Goal: Communication & Community: Answer question/provide support

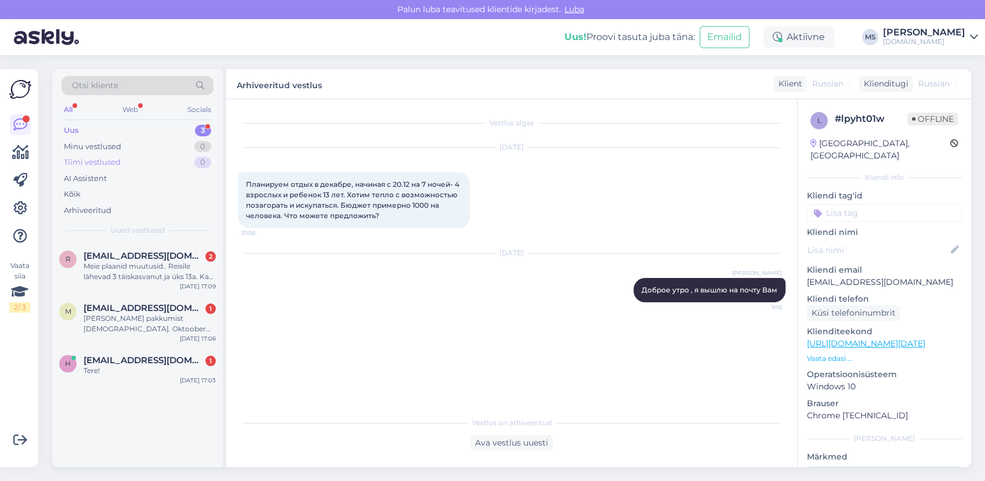
click at [114, 165] on div "Tiimi vestlused" at bounding box center [92, 163] width 57 height 12
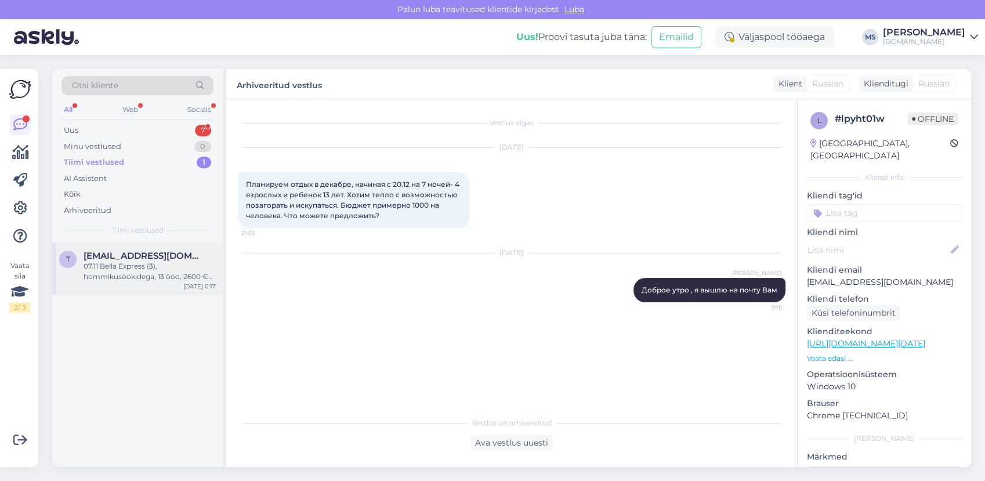
click at [121, 266] on div "07.11 Bella Express (3), hommikusöökidega, 13 ööd, 2600 € [PERSON_NAME] kokku." at bounding box center [150, 271] width 132 height 21
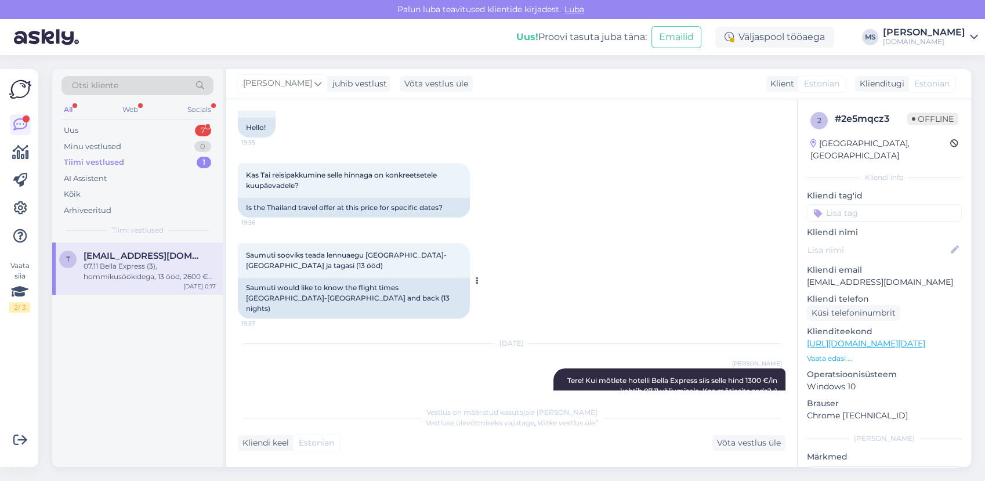
scroll to position [154, 0]
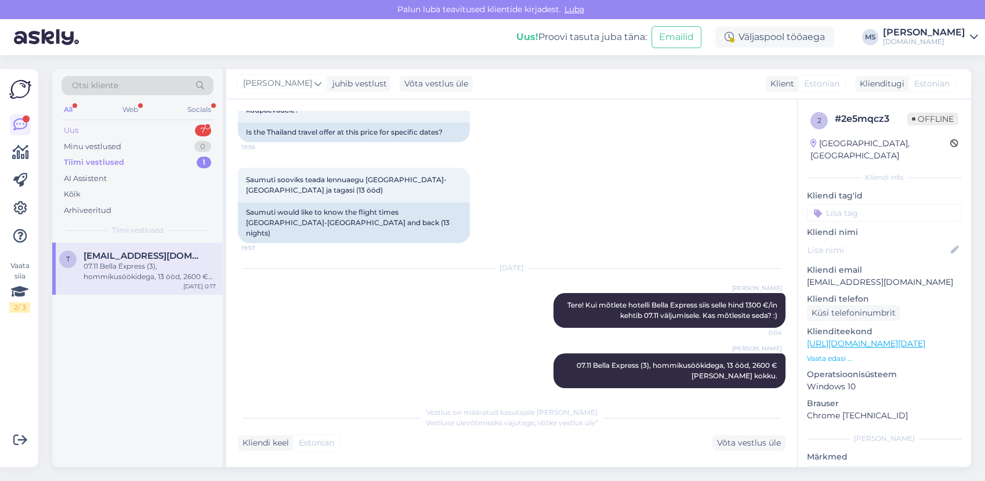
click at [105, 128] on div "Uus 7" at bounding box center [138, 130] width 152 height 16
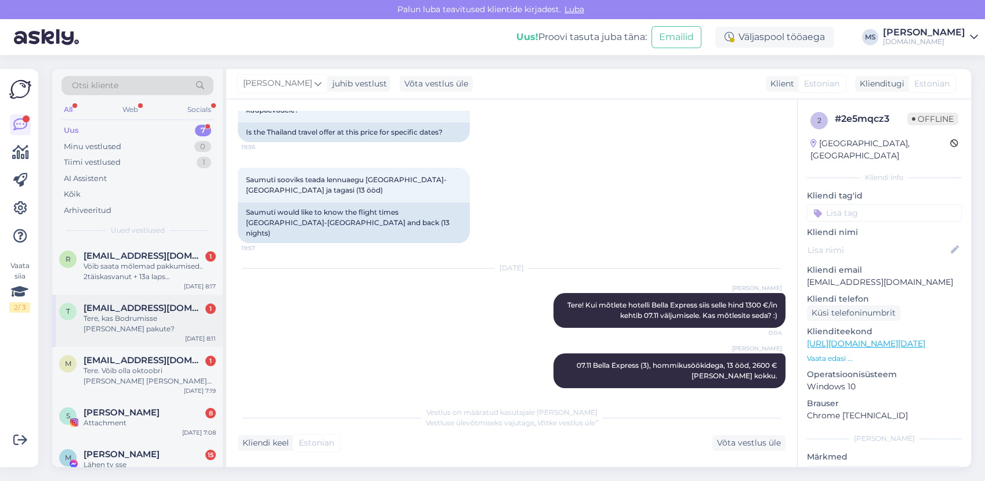
scroll to position [64, 0]
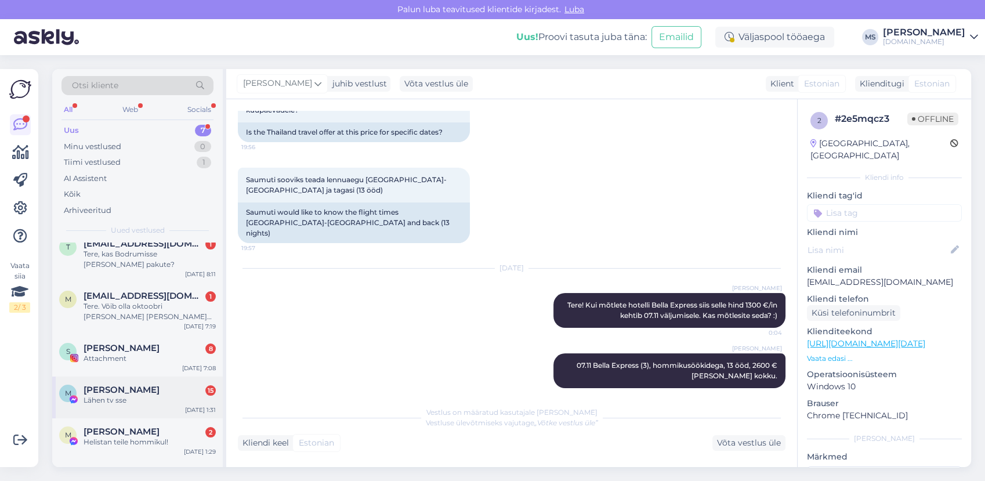
click at [135, 385] on span "[PERSON_NAME]" at bounding box center [122, 390] width 76 height 10
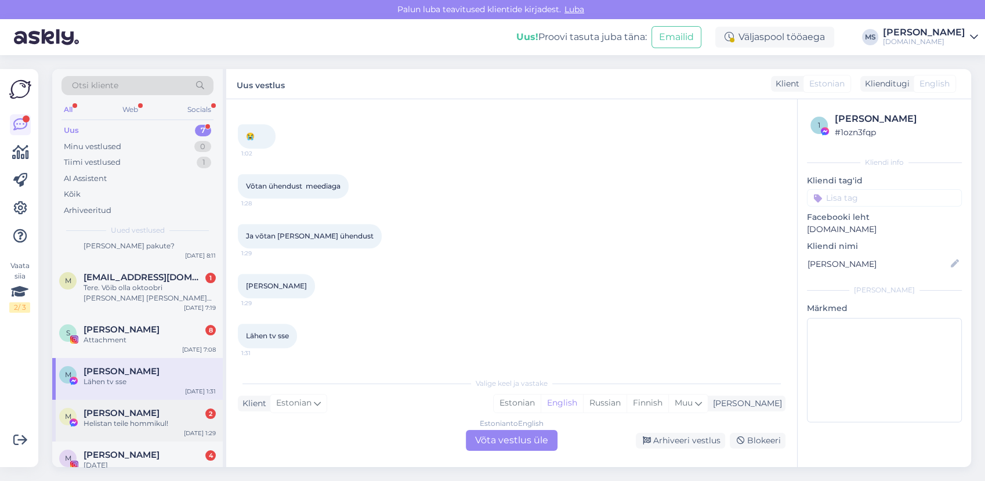
scroll to position [88, 0]
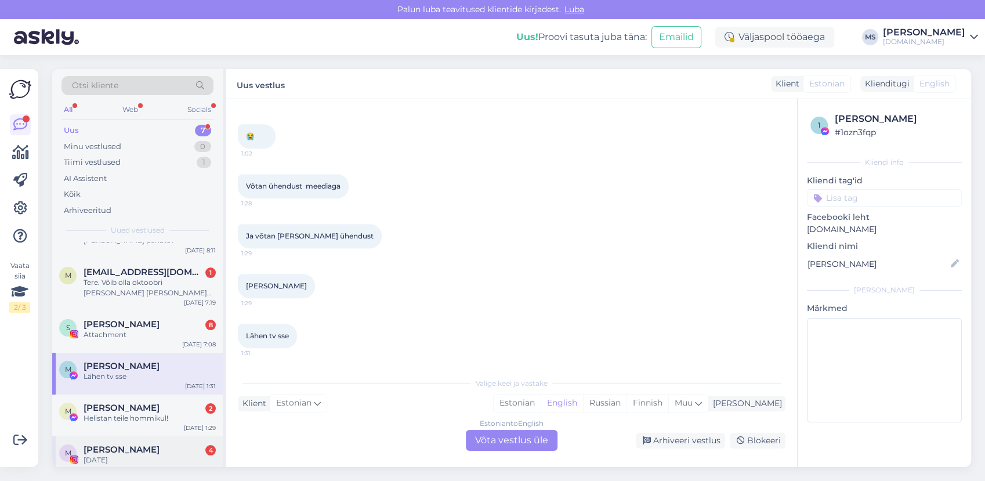
click at [164, 455] on div "[DATE]" at bounding box center [150, 460] width 132 height 10
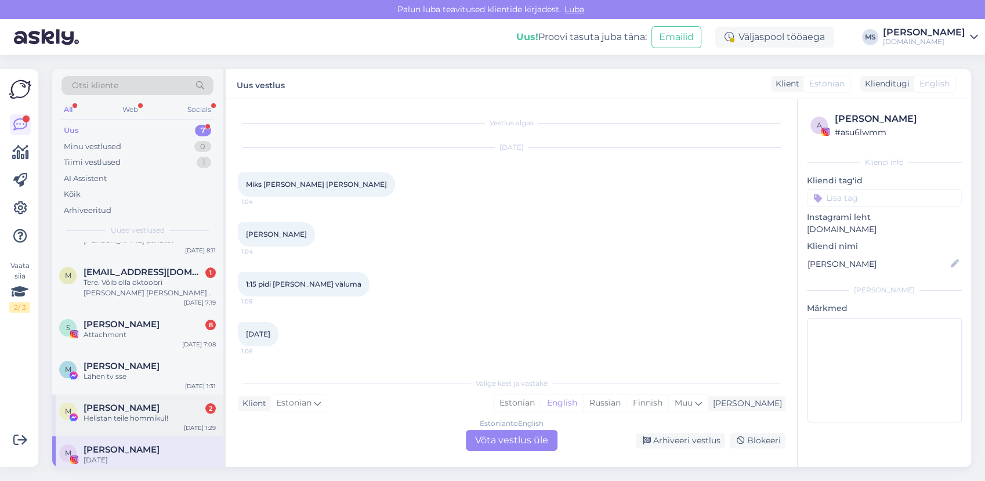
click at [188, 413] on div "Helistan teile hommikul!" at bounding box center [150, 418] width 132 height 10
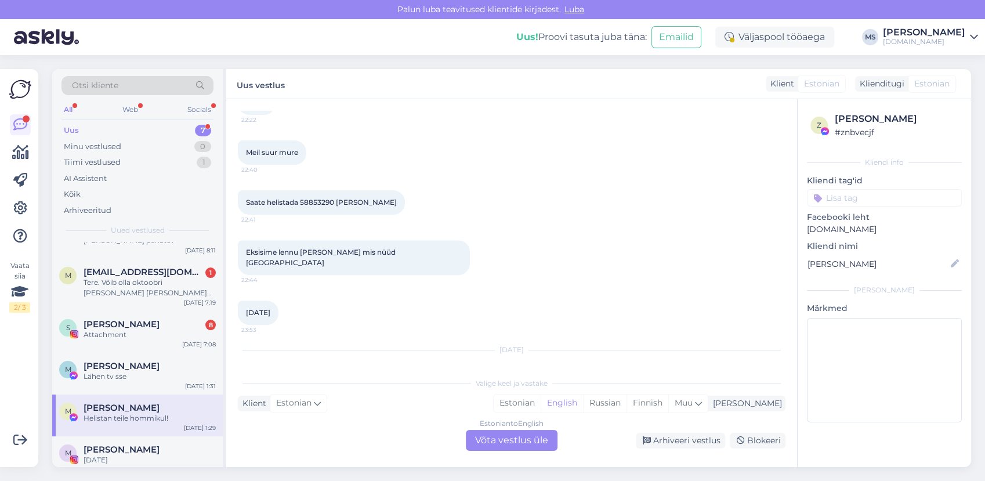
scroll to position [4889, 0]
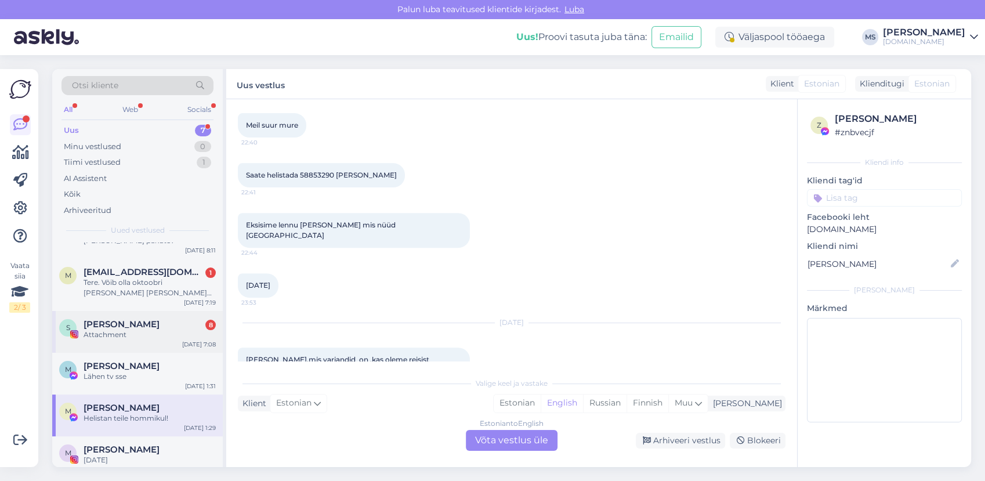
drag, startPoint x: 176, startPoint y: 365, endPoint x: 160, endPoint y: 341, distance: 29.0
click at [175, 371] on div "Lähen tv sse" at bounding box center [150, 376] width 132 height 10
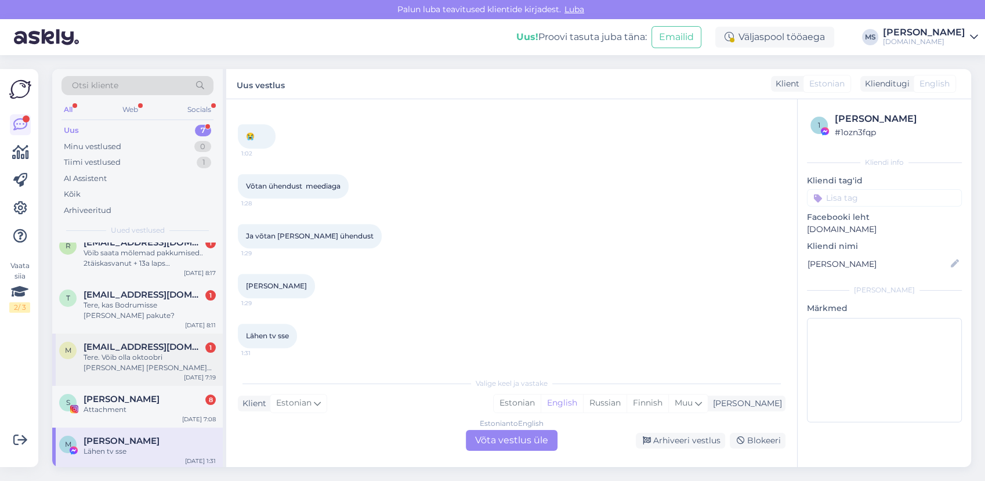
scroll to position [0, 0]
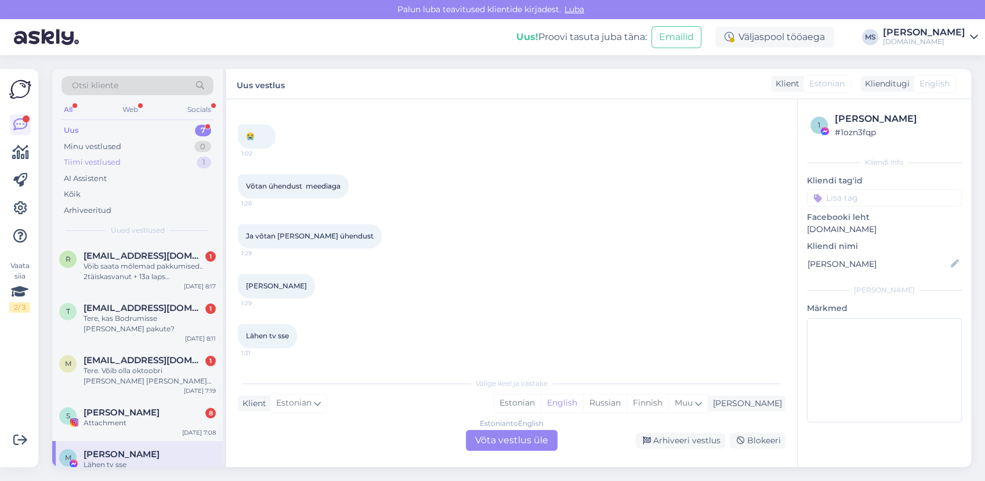
click at [146, 157] on div "Tiimi vestlused 1" at bounding box center [138, 162] width 152 height 16
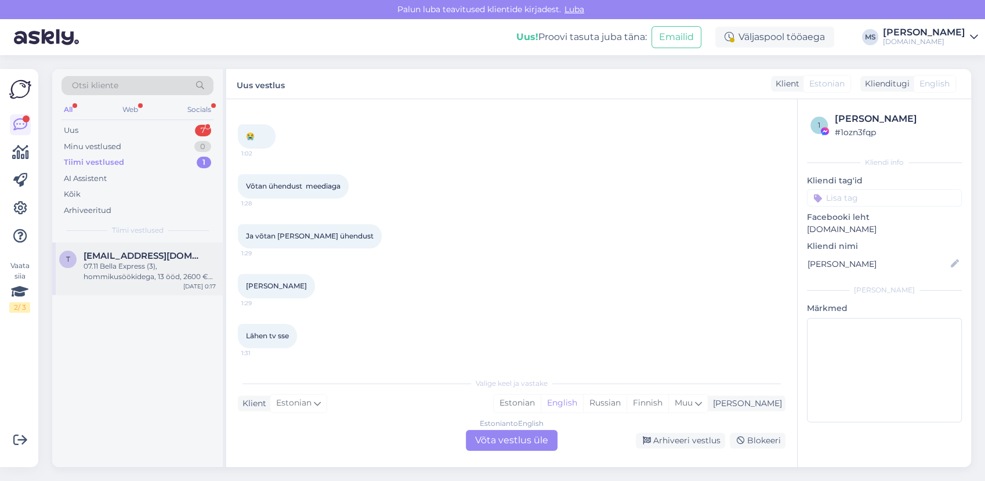
click at [136, 259] on span "[EMAIL_ADDRESS][DOMAIN_NAME]" at bounding box center [144, 256] width 121 height 10
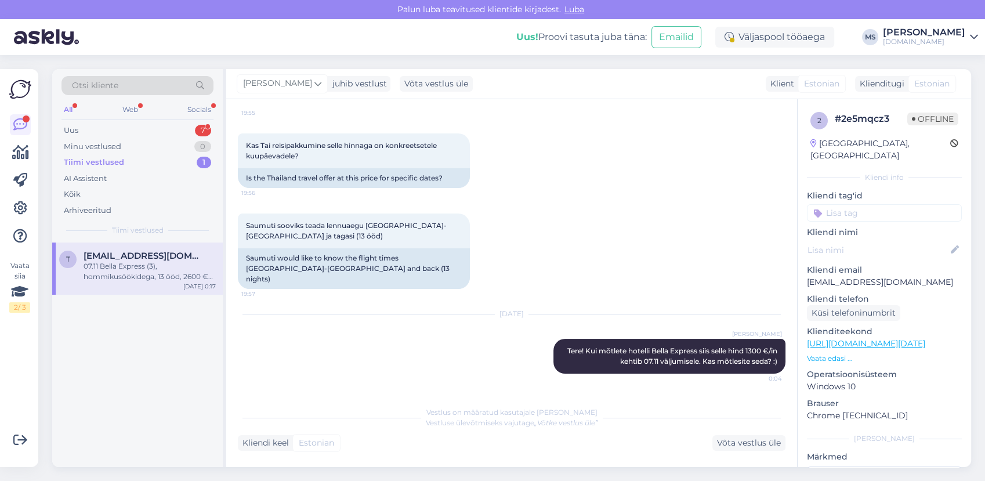
scroll to position [154, 0]
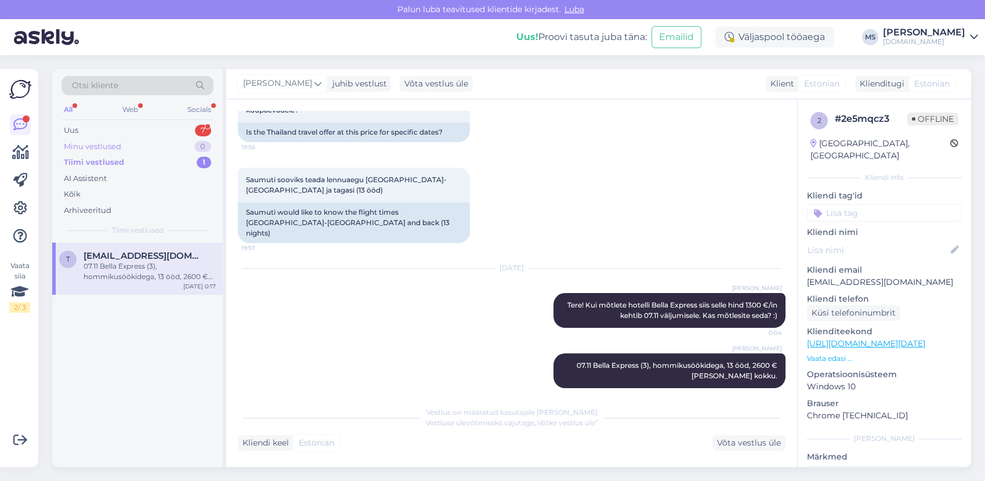
click at [101, 142] on div "Minu vestlused" at bounding box center [92, 147] width 57 height 12
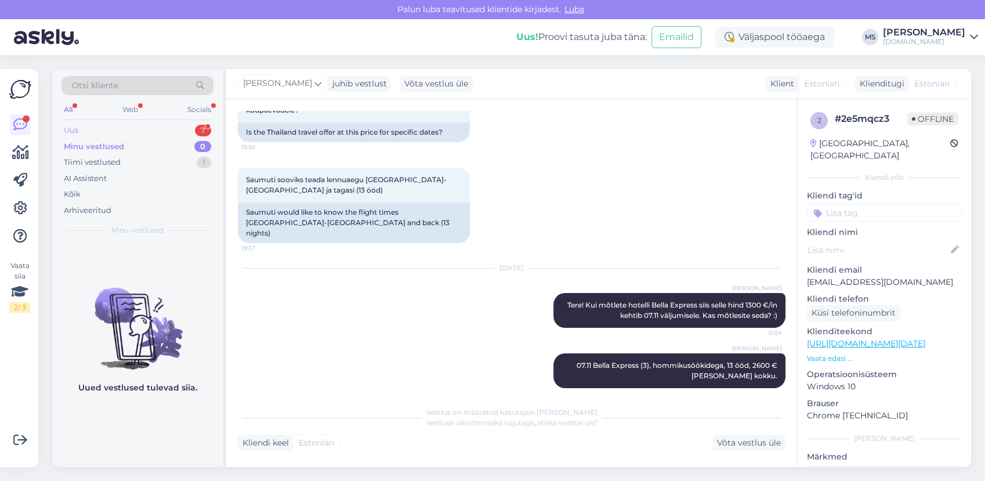
click at [96, 127] on div "Uus 7" at bounding box center [138, 130] width 152 height 16
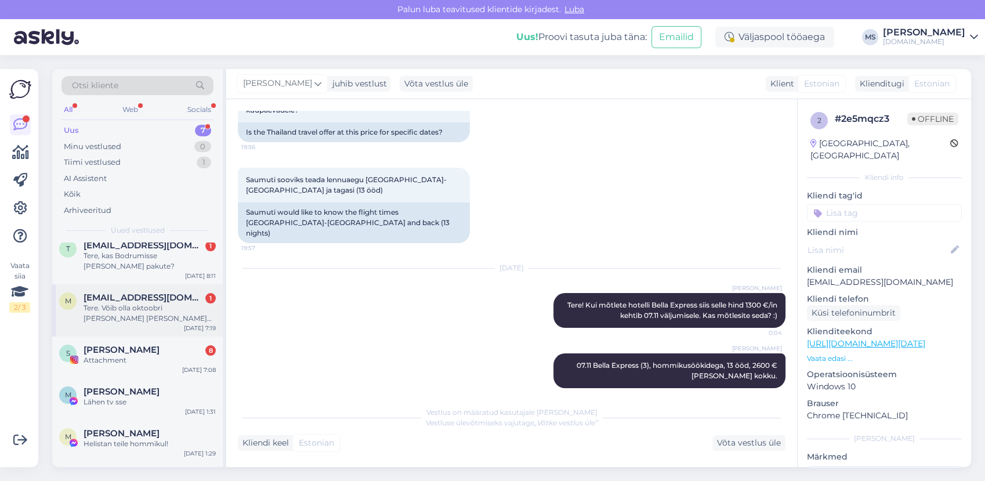
scroll to position [88, 0]
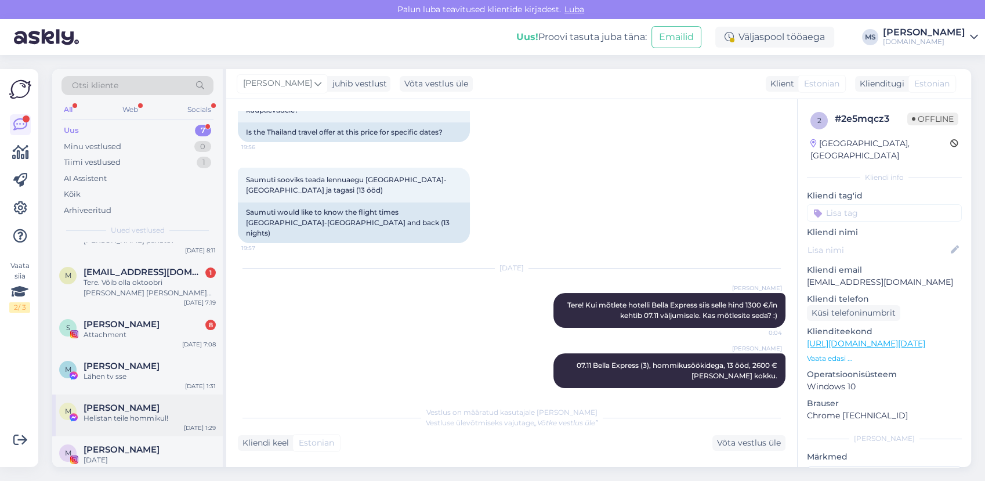
drag, startPoint x: 129, startPoint y: 357, endPoint x: 135, endPoint y: 393, distance: 36.4
click at [129, 361] on span "[PERSON_NAME]" at bounding box center [122, 366] width 76 height 10
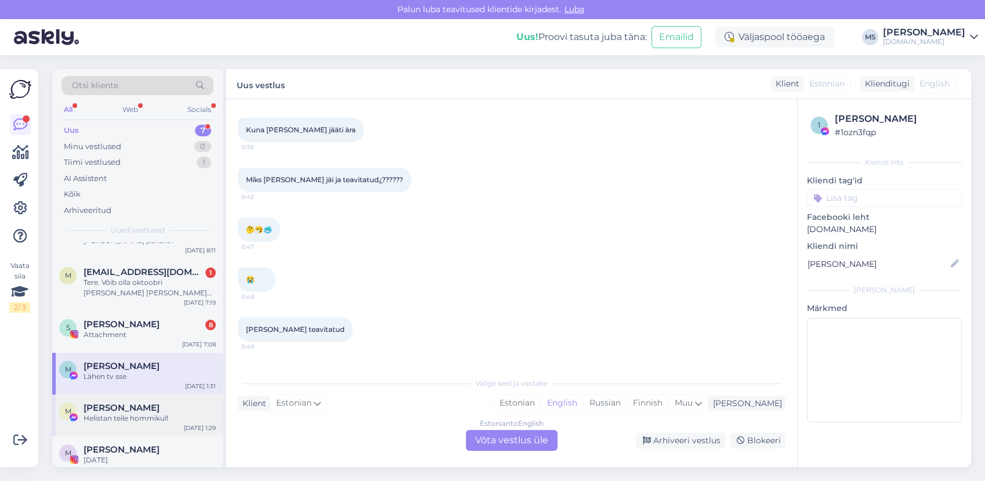
scroll to position [547, 0]
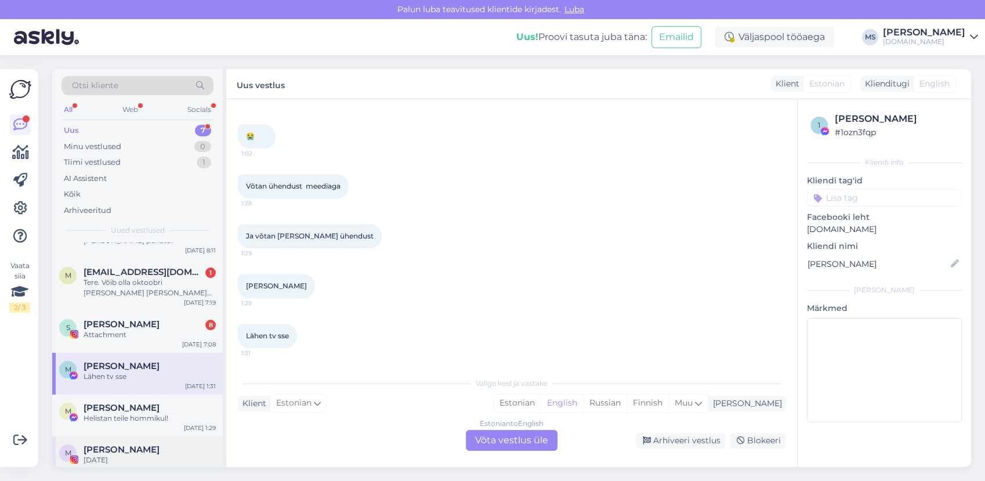
click at [138, 436] on div "M [PERSON_NAME] 27.09.[DATE] 1:06" at bounding box center [137, 457] width 171 height 42
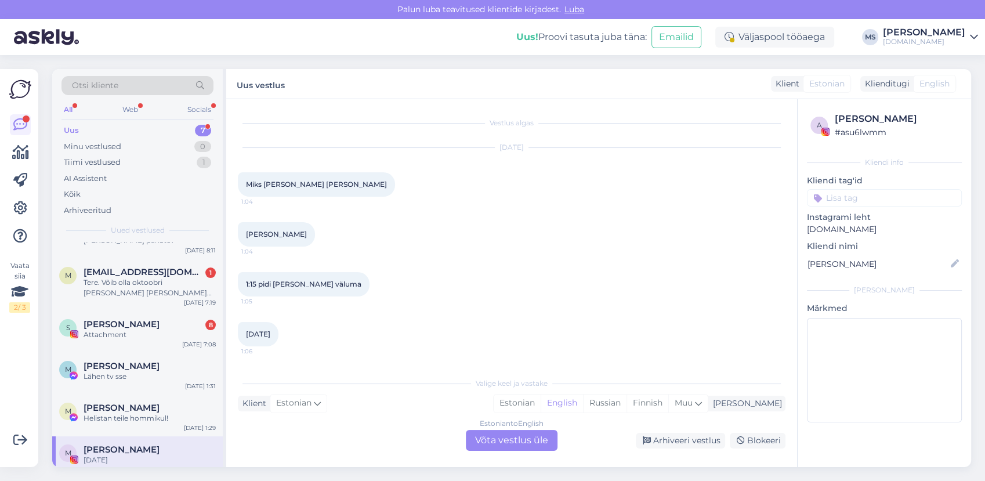
scroll to position [0, 0]
click at [135, 371] on div "Lähen tv sse" at bounding box center [150, 376] width 132 height 10
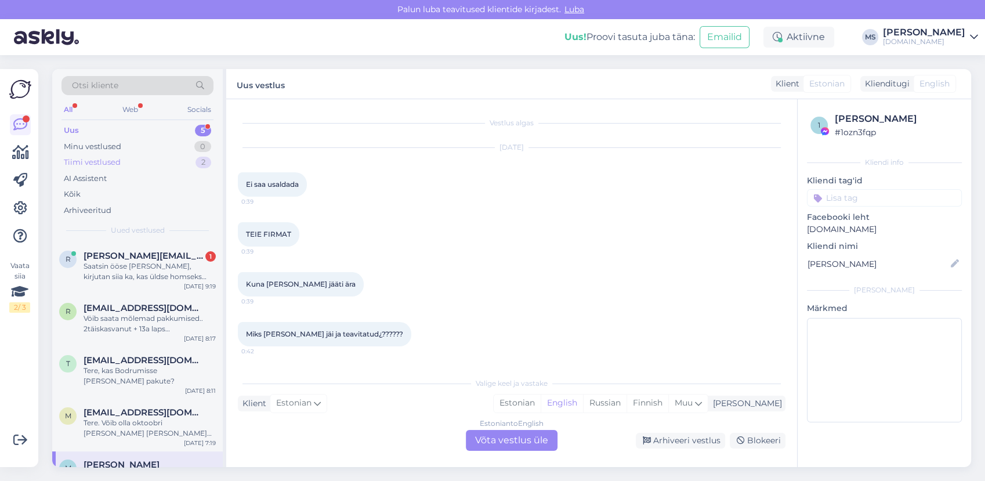
drag, startPoint x: 121, startPoint y: 151, endPoint x: 117, endPoint y: 158, distance: 8.3
click at [120, 155] on div "Uus 5 Minu vestlused 0 Tiimi vestlused 2 AI Assistent Kõik Arhiveeritud" at bounding box center [138, 170] width 152 height 96
click at [116, 160] on div "Tiimi vestlused" at bounding box center [92, 163] width 57 height 12
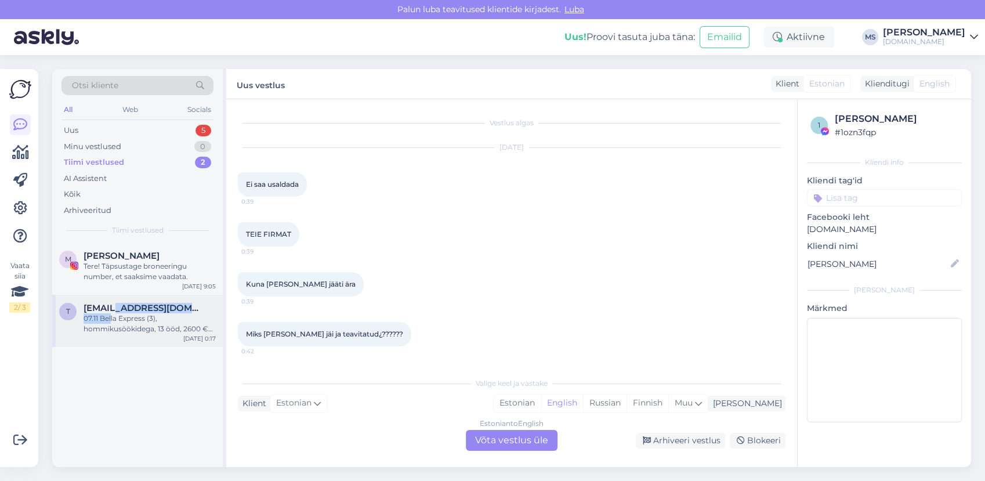
click at [111, 313] on div "[EMAIL_ADDRESS][DOMAIN_NAME] 07.11 Bella Express (3), hommikusöökidega, 13 ööd,…" at bounding box center [150, 318] width 132 height 31
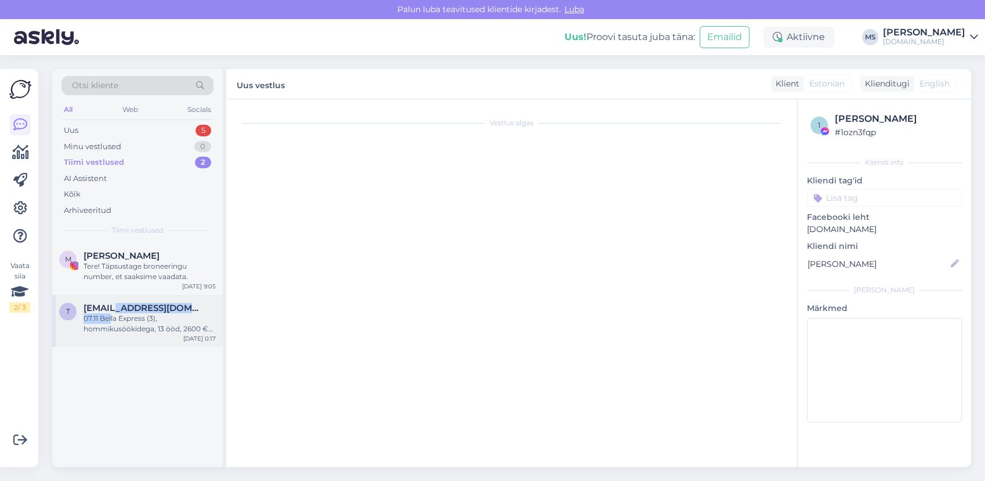
scroll to position [154, 0]
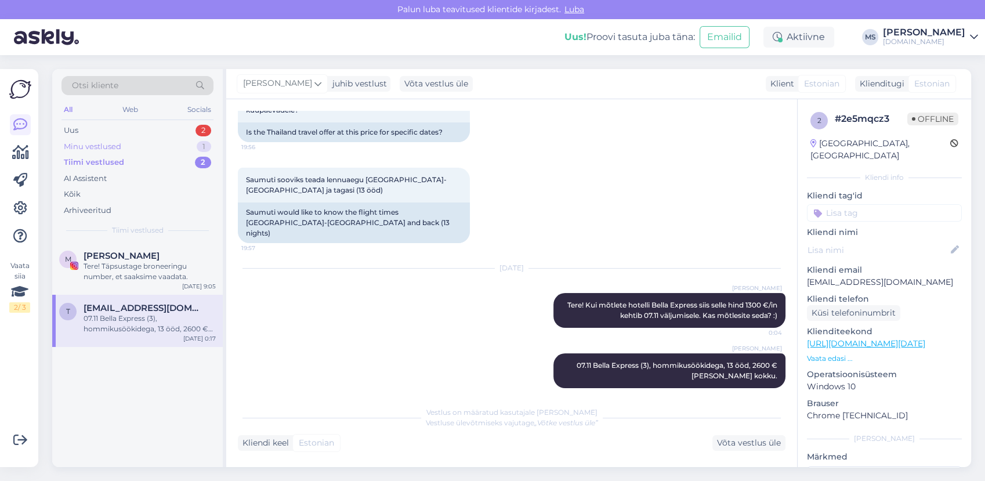
click at [126, 150] on div "Minu vestlused 1" at bounding box center [138, 147] width 152 height 16
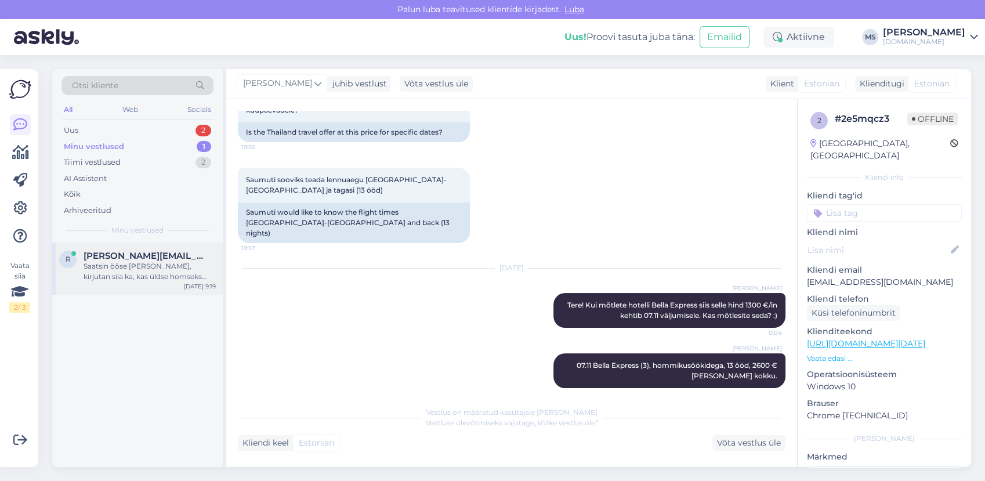
click at [133, 272] on div "Saatsin ööse [PERSON_NAME], kirjutan siia ka, kas üldse homseks kohti on? Tere.…" at bounding box center [150, 271] width 132 height 21
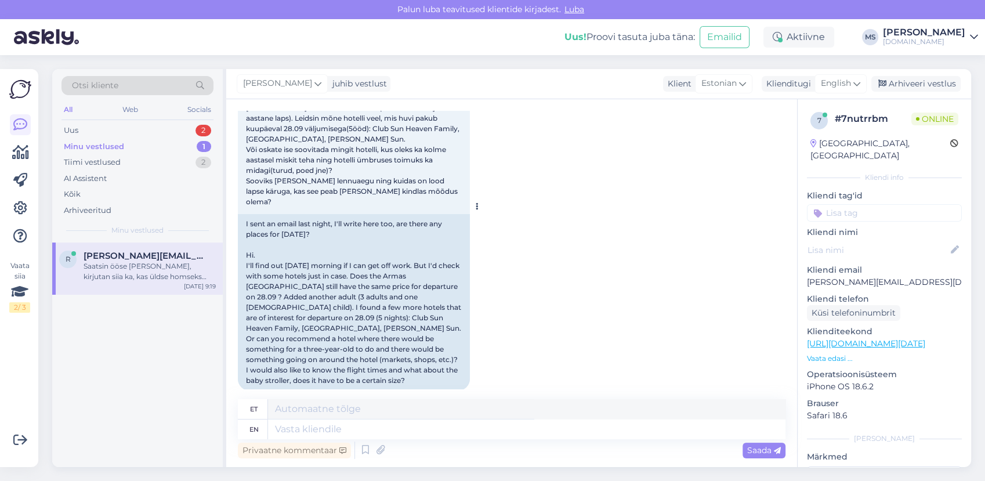
scroll to position [153, 0]
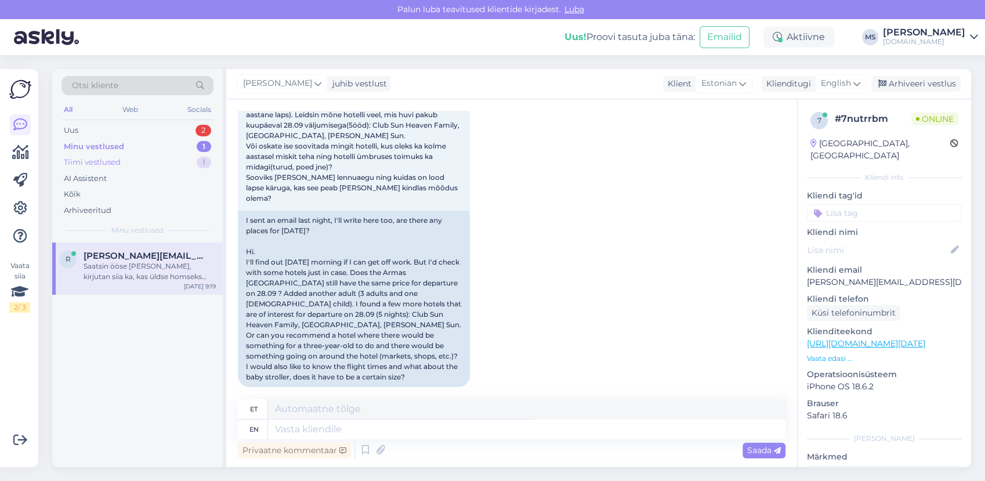
click at [96, 160] on div "Tiimi vestlused" at bounding box center [92, 163] width 57 height 12
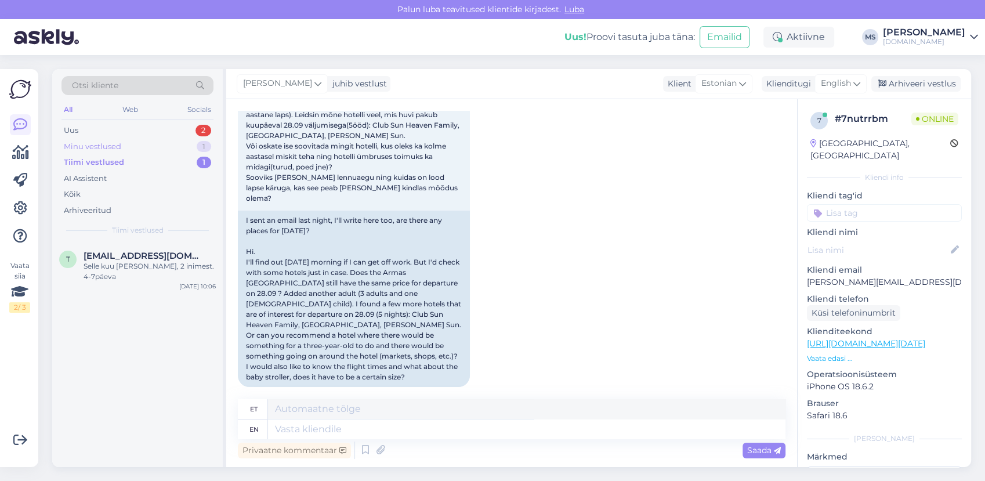
click at [96, 150] on div "Minu vestlused" at bounding box center [92, 147] width 57 height 12
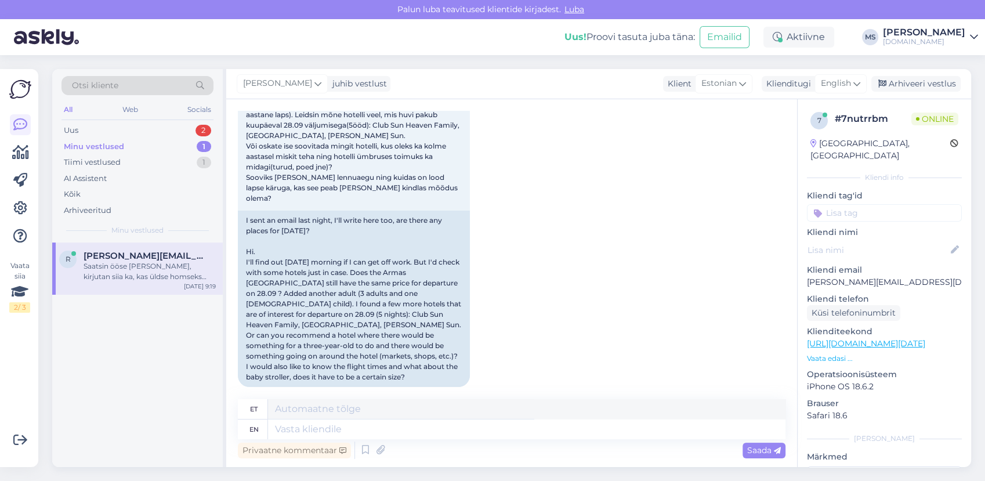
click at [132, 274] on div "Saatsin ööse [PERSON_NAME], kirjutan siia ka, kas üldse homseks kohti on? Tere.…" at bounding box center [150, 271] width 132 height 21
click at [317, 436] on textarea at bounding box center [527, 429] width 518 height 20
click at [841, 81] on span "English" at bounding box center [836, 83] width 30 height 13
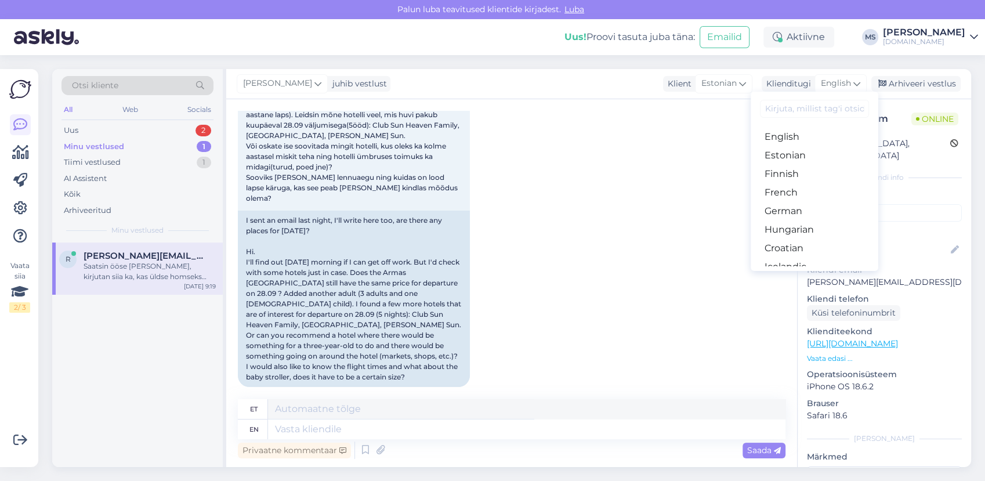
scroll to position [129, 0]
drag, startPoint x: 787, startPoint y: 154, endPoint x: 781, endPoint y: 166, distance: 13.5
click at [787, 153] on link "Estonian" at bounding box center [815, 155] width 128 height 19
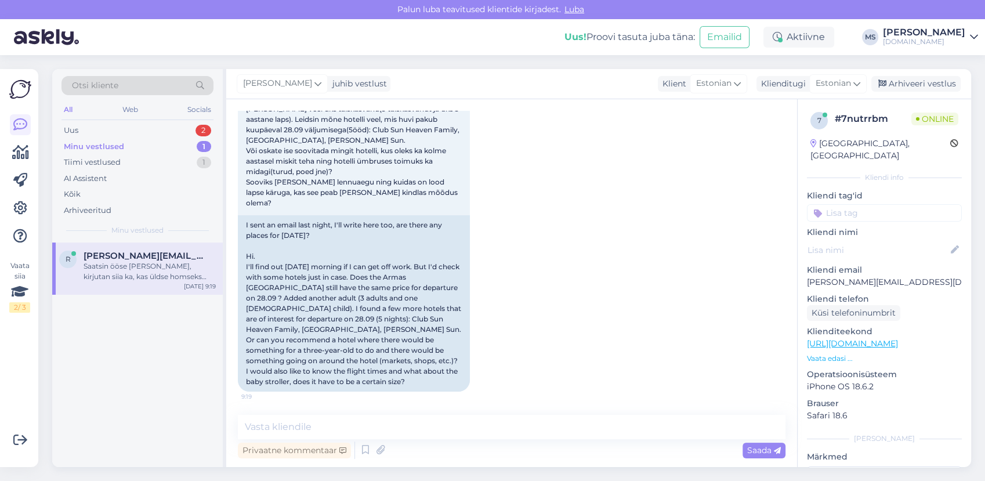
scroll to position [138, 0]
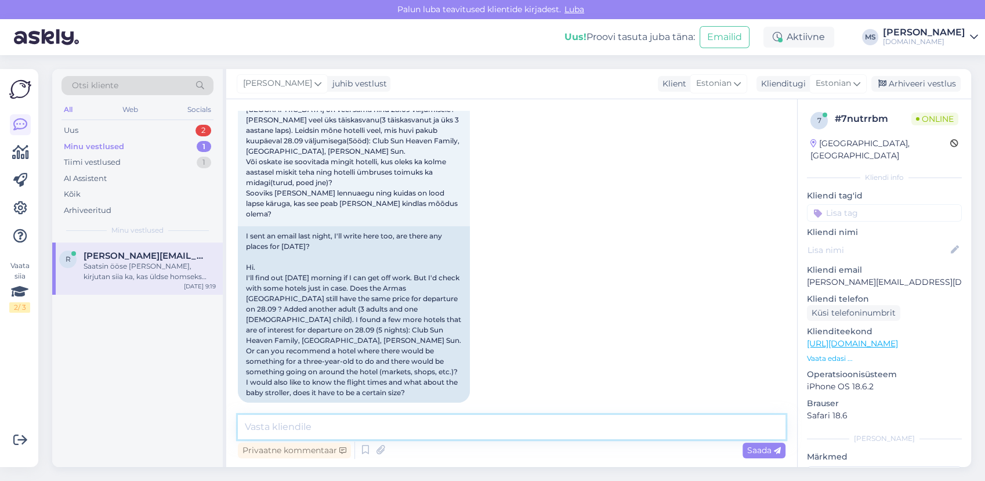
click at [380, 429] on textarea at bounding box center [512, 427] width 548 height 24
type textarea "Tere! Vastasime Teile [PERSON_NAME]."
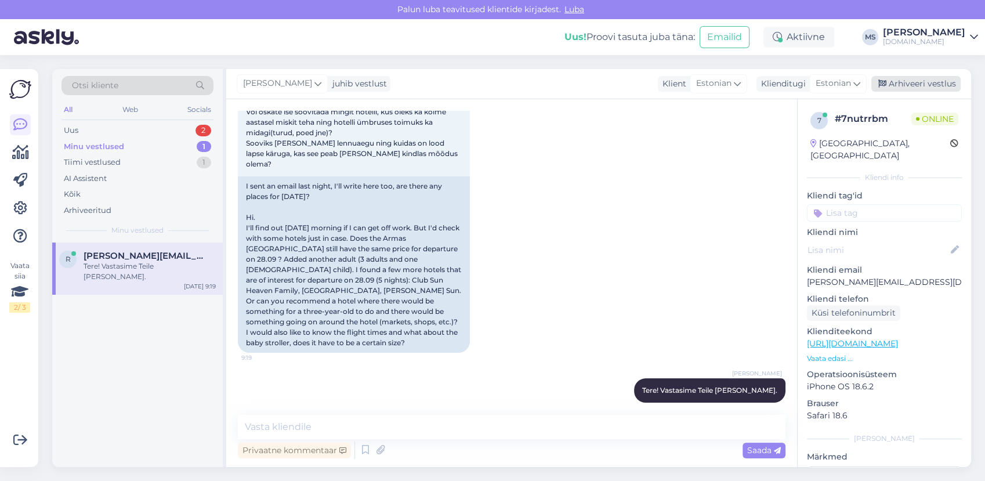
click at [912, 88] on div "Arhiveeri vestlus" at bounding box center [915, 84] width 89 height 16
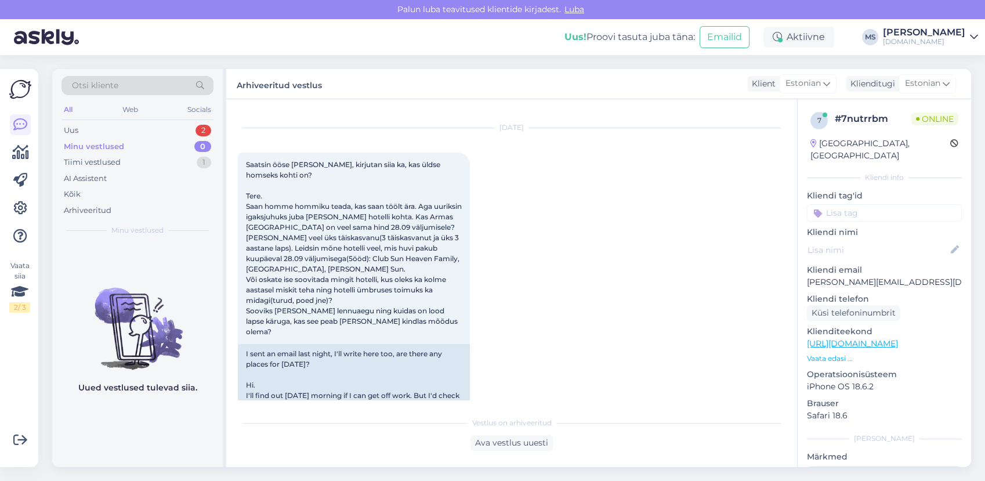
scroll to position [0, 0]
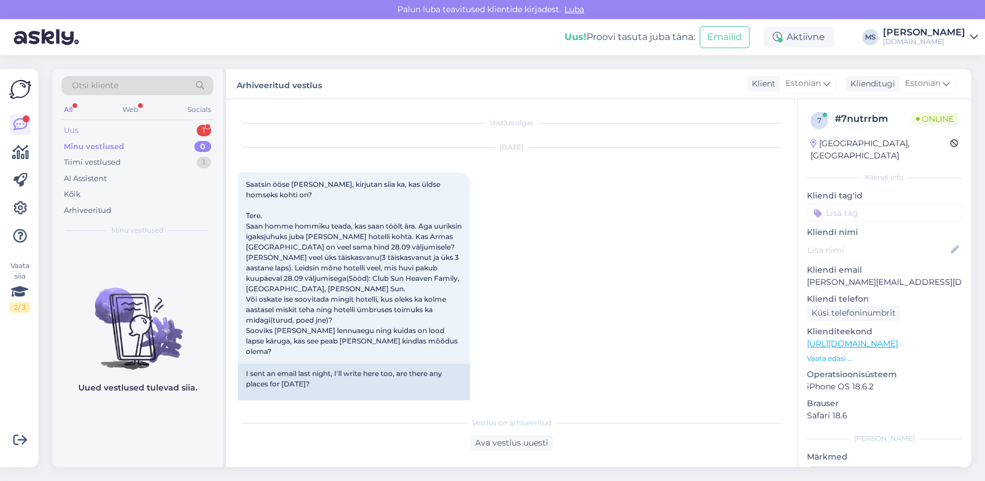
click at [119, 126] on div "Uus 1" at bounding box center [138, 130] width 152 height 16
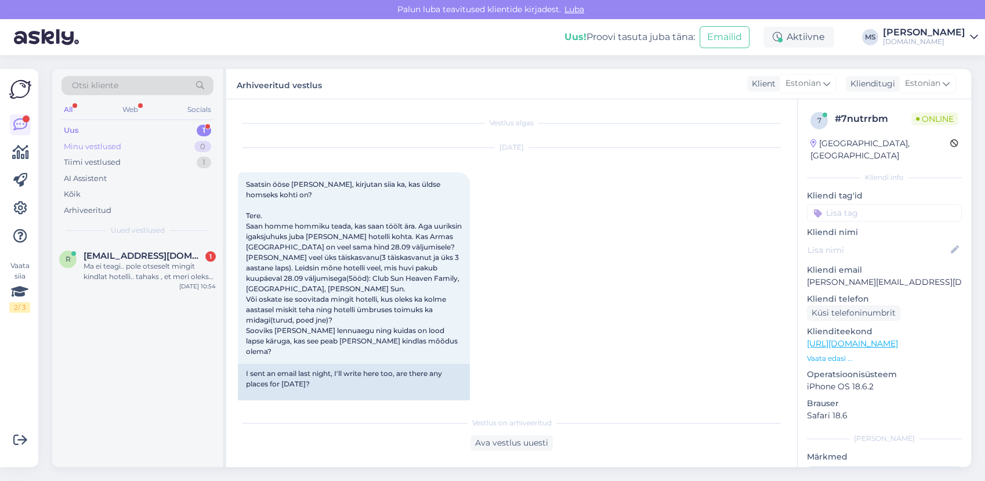
click at [115, 146] on div "Minu vestlused" at bounding box center [92, 147] width 57 height 12
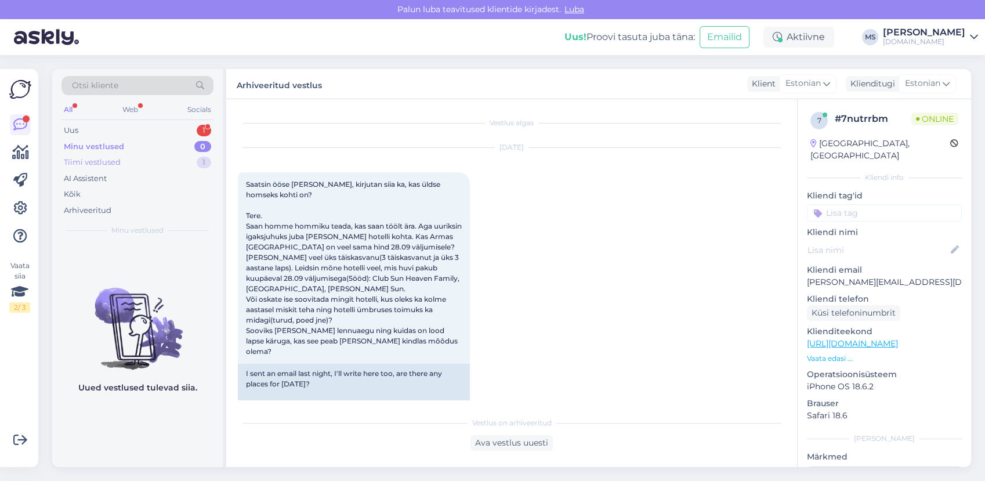
click at [107, 158] on div "Tiimi vestlused" at bounding box center [92, 163] width 57 height 12
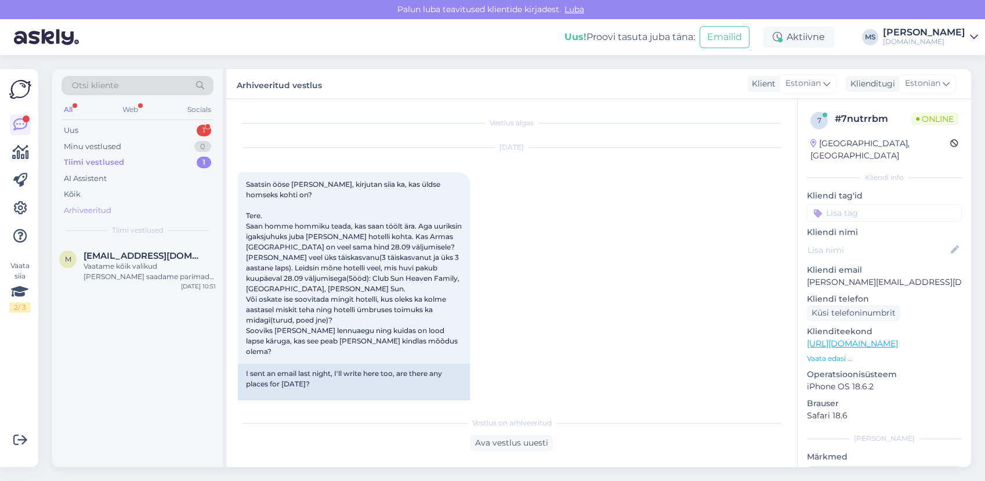
click at [99, 207] on div "Arhiveeritud" at bounding box center [88, 211] width 48 height 12
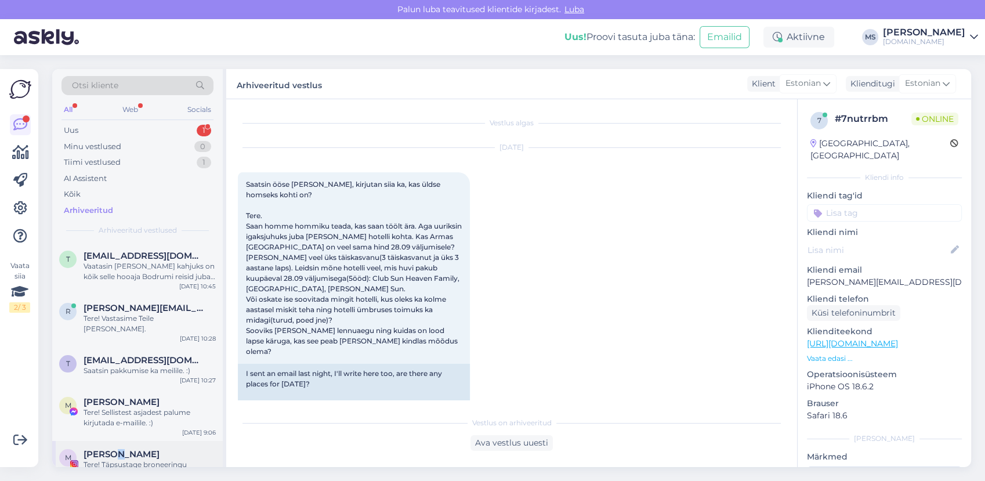
click at [115, 449] on span "[PERSON_NAME]" at bounding box center [122, 454] width 76 height 10
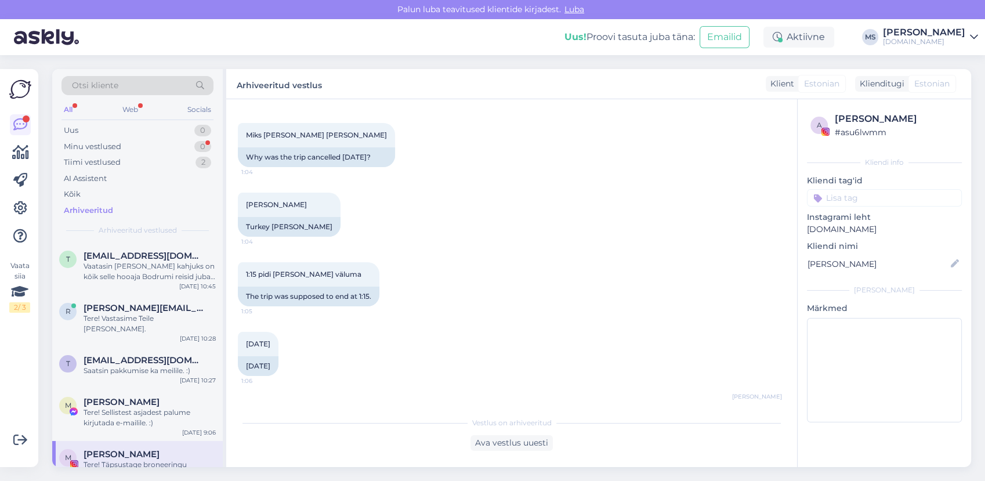
scroll to position [87, 0]
